Goal: Find specific page/section: Find specific page/section

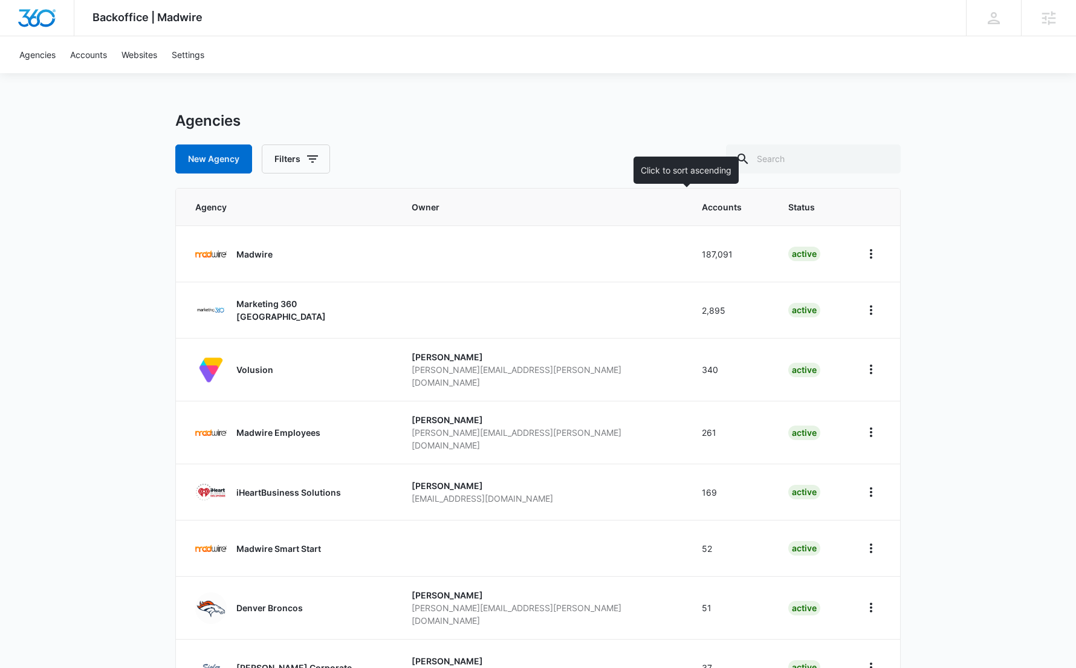
click at [702, 207] on span "Accounts" at bounding box center [722, 207] width 40 height 13
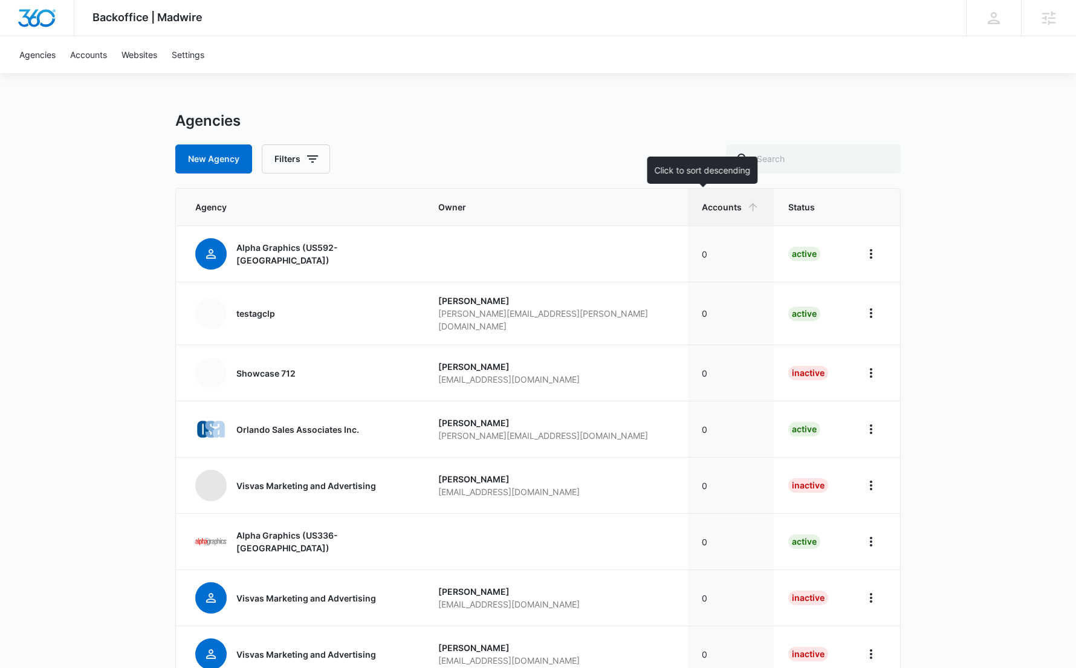
click at [687, 216] on th "Accounts" at bounding box center [730, 207] width 86 height 37
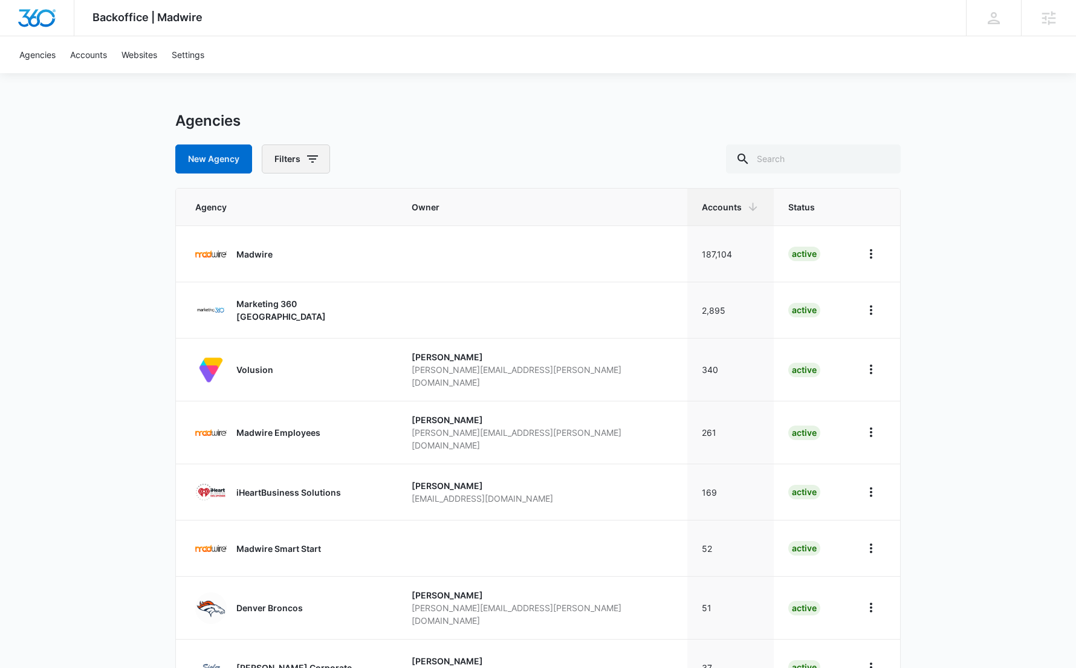
click at [303, 157] on button "Filters" at bounding box center [296, 158] width 68 height 29
click at [446, 131] on div "Agencies New Agency Filters Agency Status Active Inactive Clear All" at bounding box center [537, 143] width 725 height 62
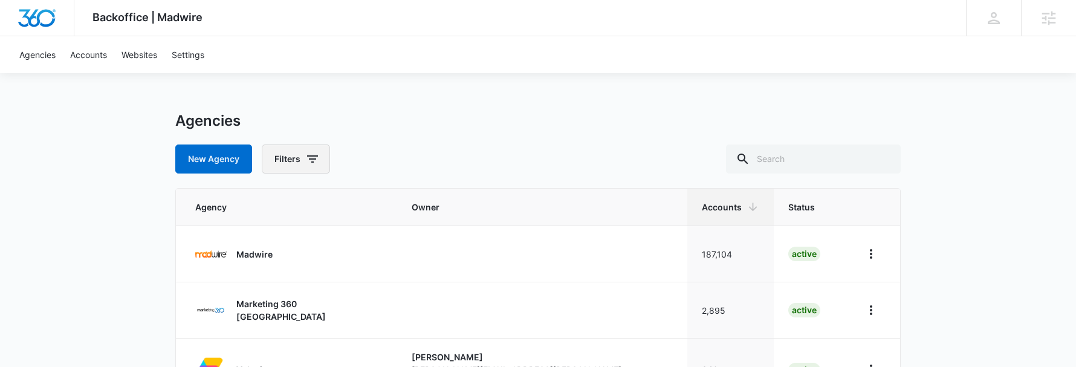
click at [294, 158] on button "Filters" at bounding box center [296, 158] width 68 height 29
click at [286, 218] on icon at bounding box center [283, 219] width 7 height 5
click at [278, 219] on input "Active" at bounding box center [277, 219] width 1 height 1
click at [288, 224] on icon at bounding box center [284, 220] width 11 height 11
click at [278, 220] on input "Active" at bounding box center [277, 219] width 1 height 1
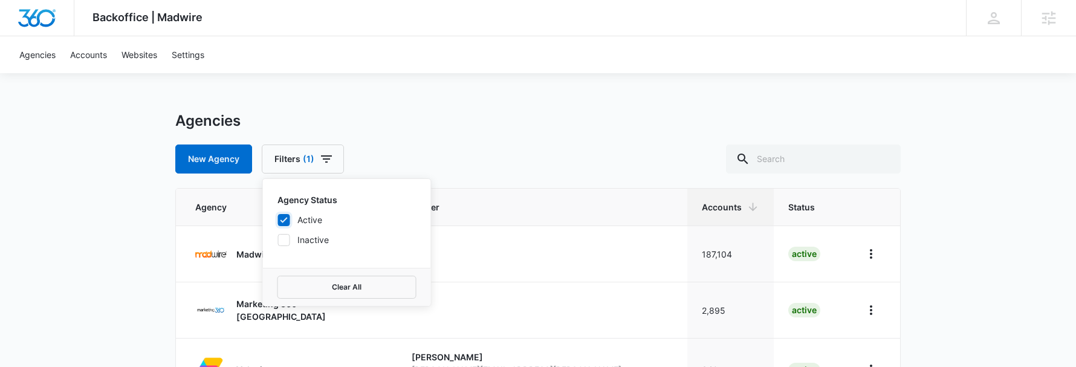
checkbox input "false"
click at [284, 236] on icon at bounding box center [284, 239] width 11 height 11
click at [278, 239] on input "Inactive" at bounding box center [277, 239] width 1 height 1
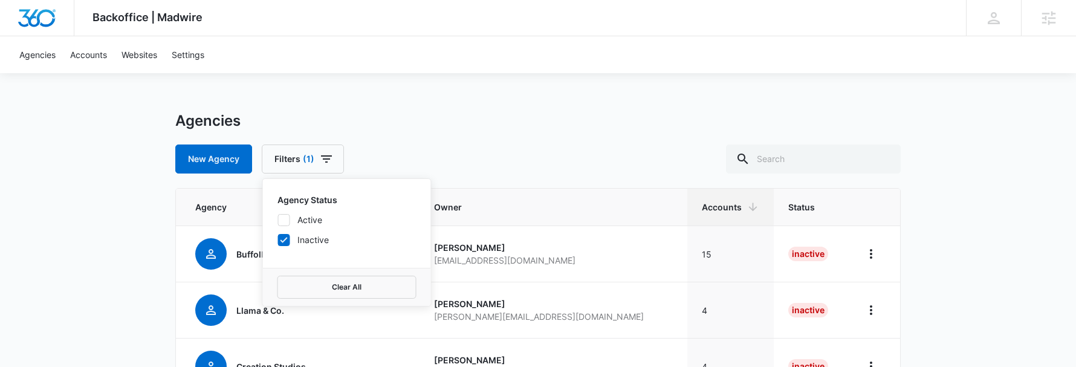
click at [284, 236] on icon at bounding box center [284, 239] width 11 height 11
click at [278, 239] on input "Inactive" at bounding box center [277, 239] width 1 height 1
checkbox input "false"
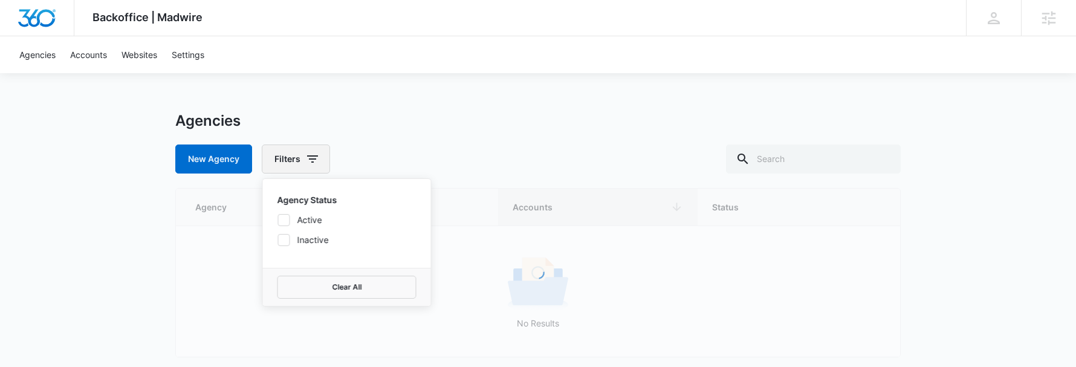
click at [300, 154] on button "Filters" at bounding box center [296, 158] width 68 height 29
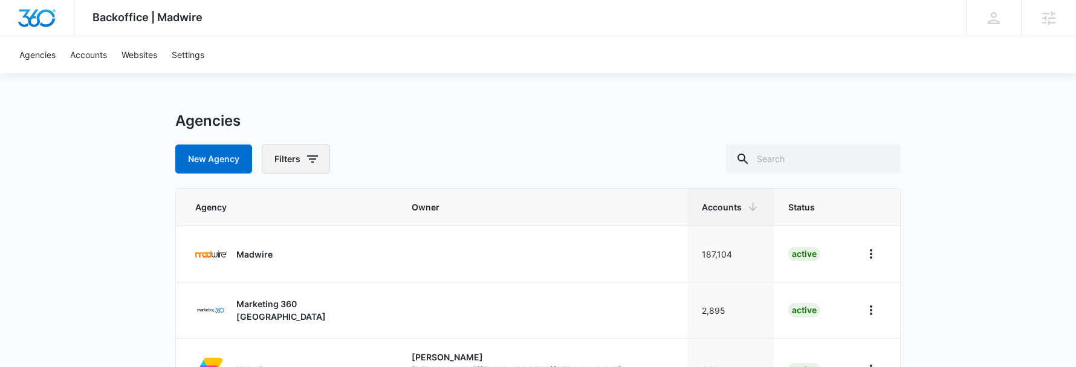
click at [300, 154] on button "Filters" at bounding box center [296, 158] width 68 height 29
click at [788, 207] on span "Status" at bounding box center [801, 207] width 27 height 13
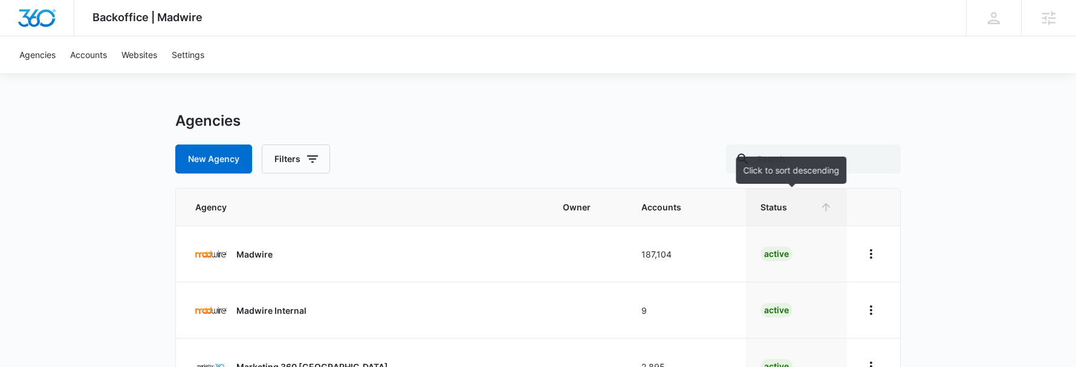
click at [790, 208] on span "Status" at bounding box center [787, 207] width 54 height 13
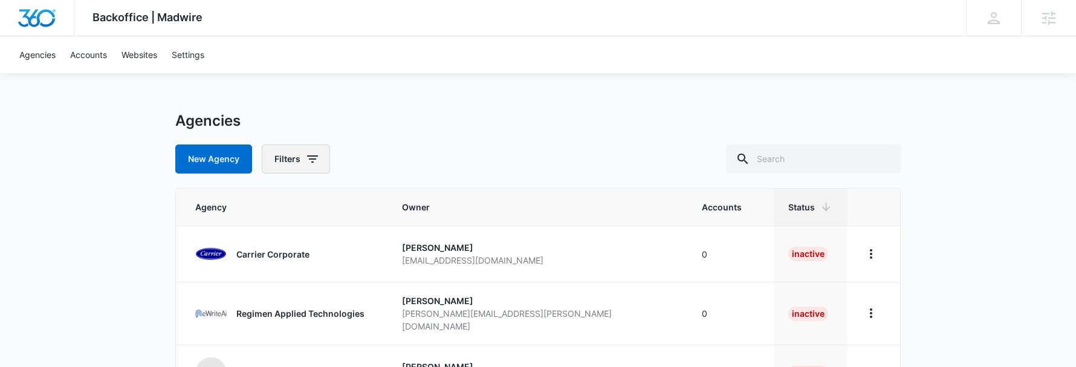
click at [313, 159] on icon "button" at bounding box center [312, 158] width 11 height 7
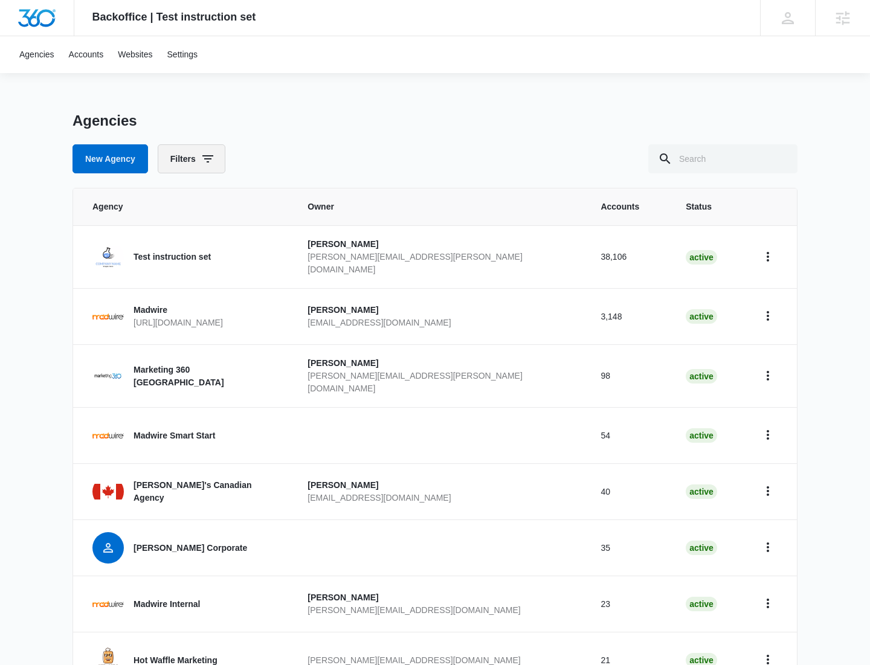
click at [204, 163] on icon "button" at bounding box center [208, 159] width 15 height 15
click at [378, 138] on div "Agencies New Agency Filters Agency Status Active Inactive Clear All" at bounding box center [435, 143] width 725 height 62
